Goal: Book appointment/travel/reservation

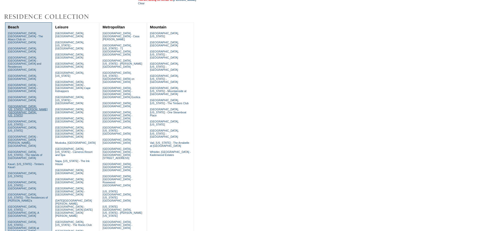
scroll to position [51, 0]
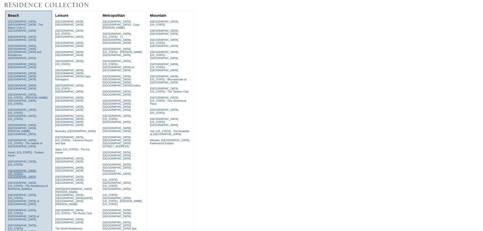
click at [23, 169] on link "[GEOGRAPHIC_DATA], [US_STATE] - [GEOGRAPHIC_DATA]" at bounding box center [22, 173] width 29 height 9
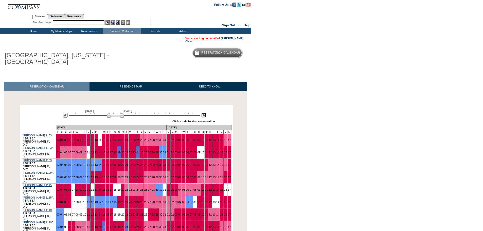
click at [202, 115] on img at bounding box center [203, 115] width 5 height 5
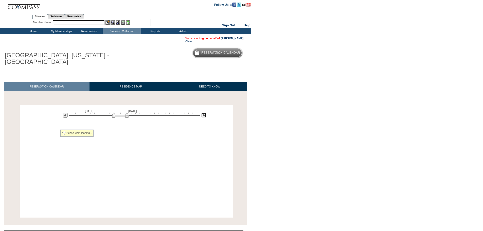
click at [202, 115] on img at bounding box center [203, 115] width 5 height 5
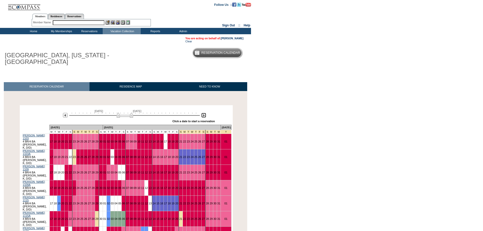
click at [202, 115] on img at bounding box center [203, 115] width 5 height 5
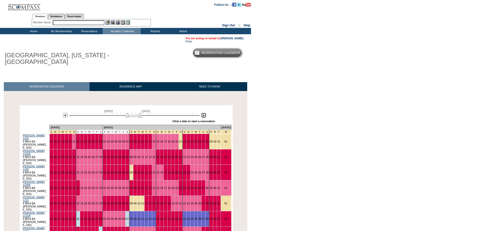
drag, startPoint x: 136, startPoint y: 117, endPoint x: 140, endPoint y: 118, distance: 4.1
click at [140, 118] on img at bounding box center [133, 115] width 16 height 5
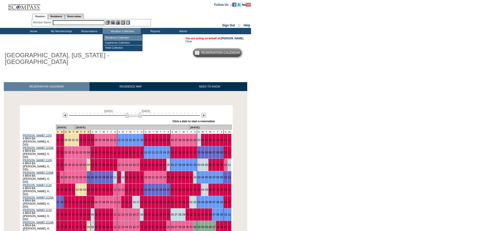
click at [119, 37] on td "Residence Collection" at bounding box center [123, 37] width 38 height 5
